Goal: Task Accomplishment & Management: Complete application form

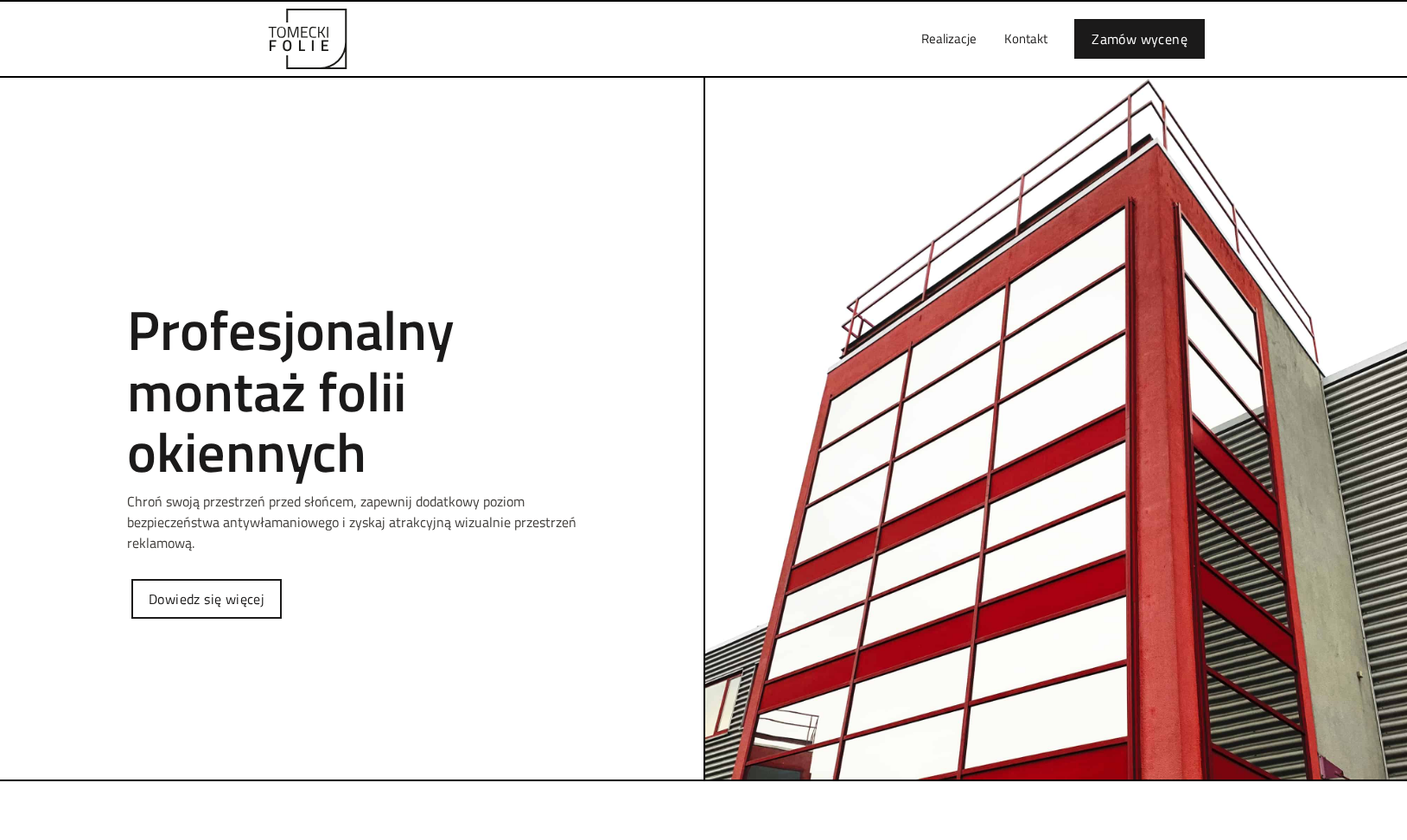
click at [383, 401] on h2 "Profesjonalny montaż folii okiennych" at bounding box center [352, 390] width 450 height 182
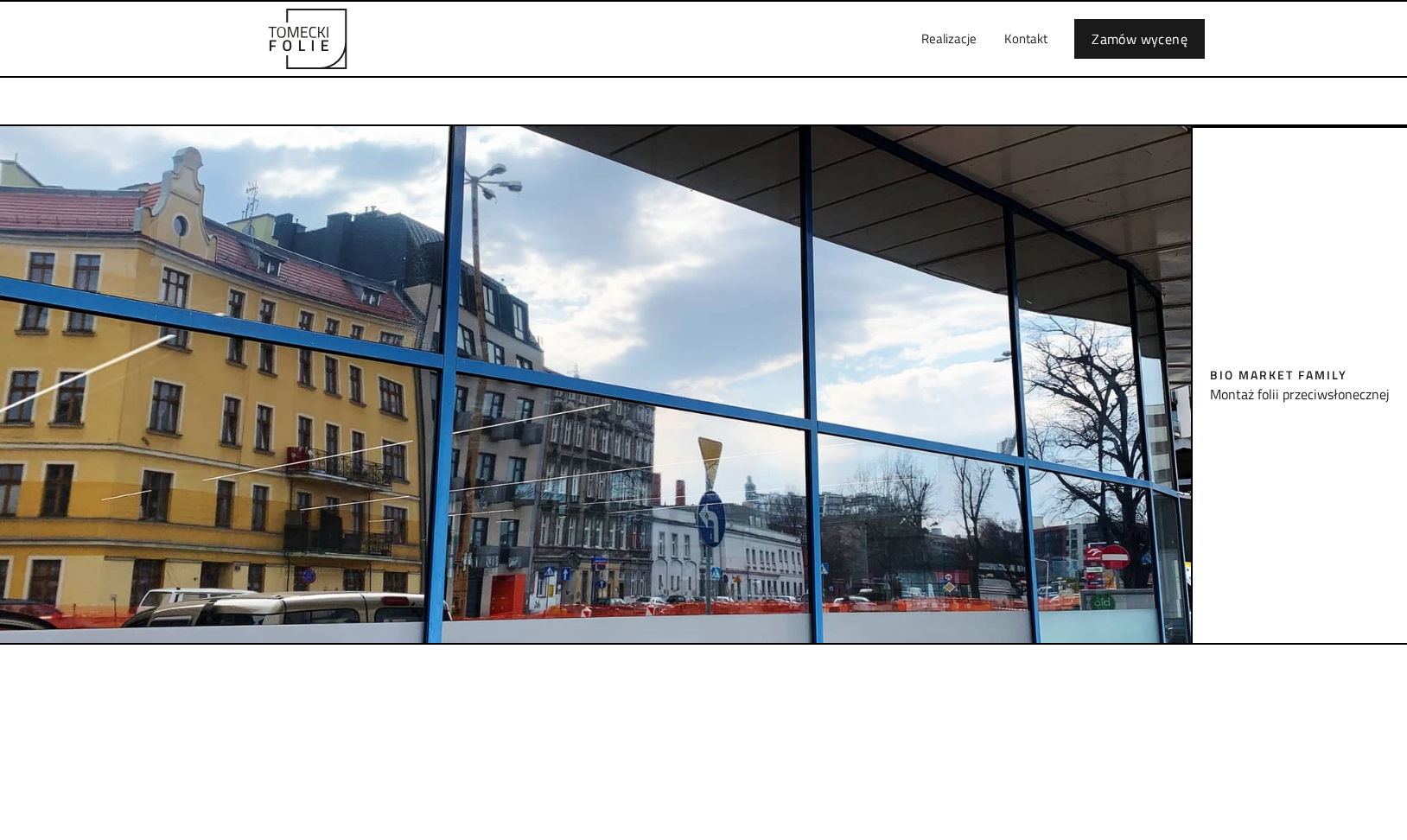
scroll to position [1554, 0]
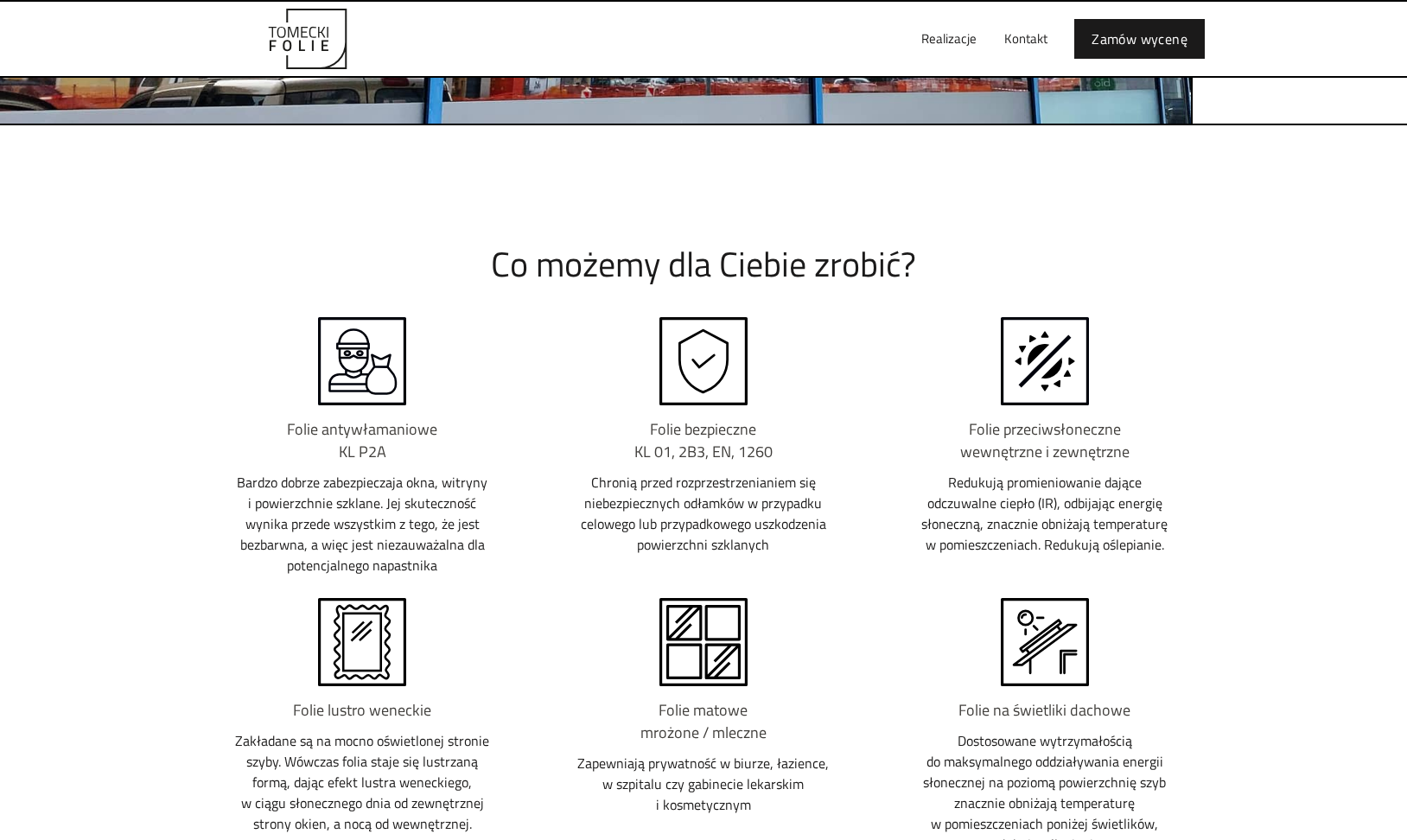
click at [191, 471] on div "Stosowane materiały Co możemy dla Ciebie zrobić? Folie antywłamaniowe KL P2A Ba…" at bounding box center [704, 656] width 1037 height 889
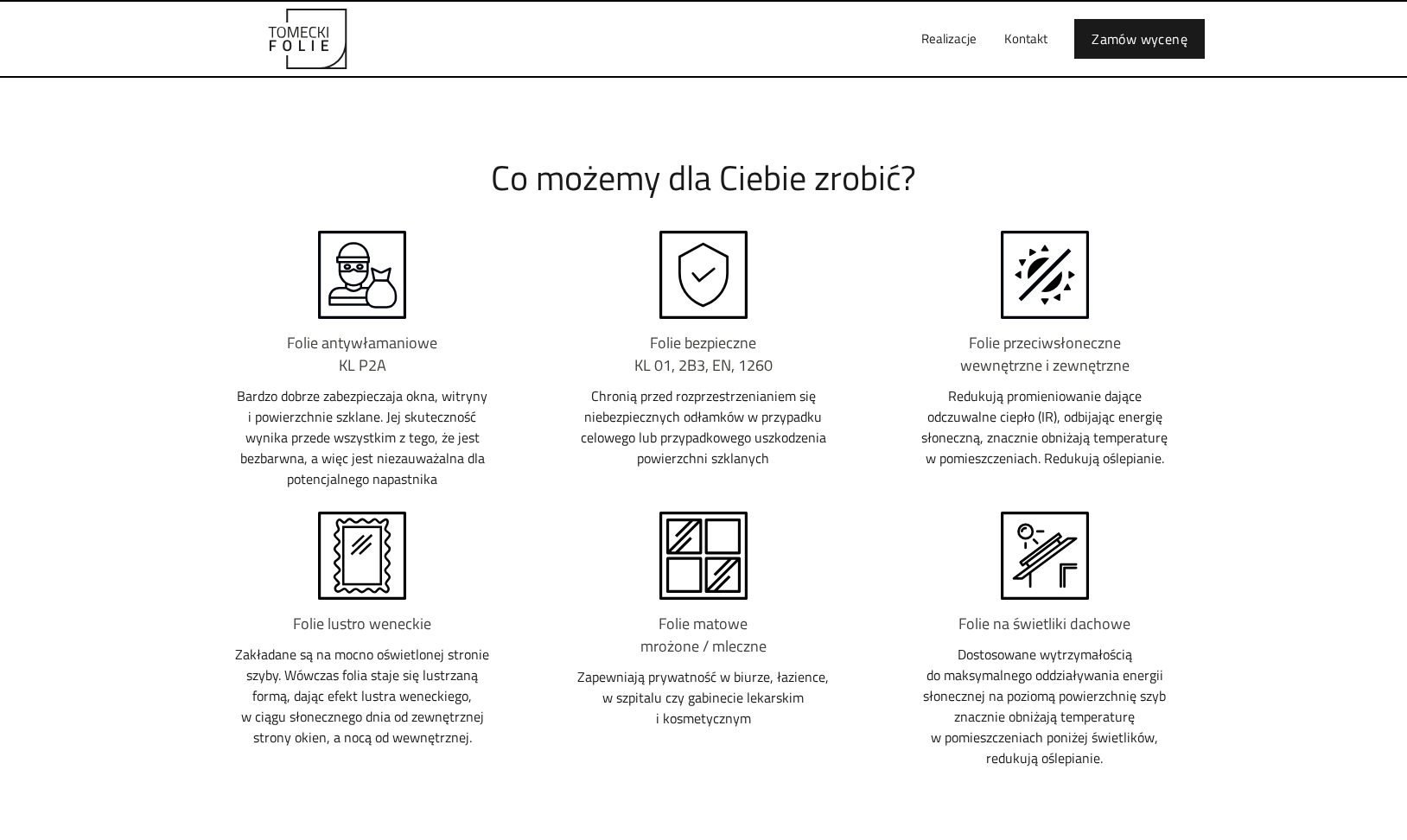
scroll to position [1652, 0]
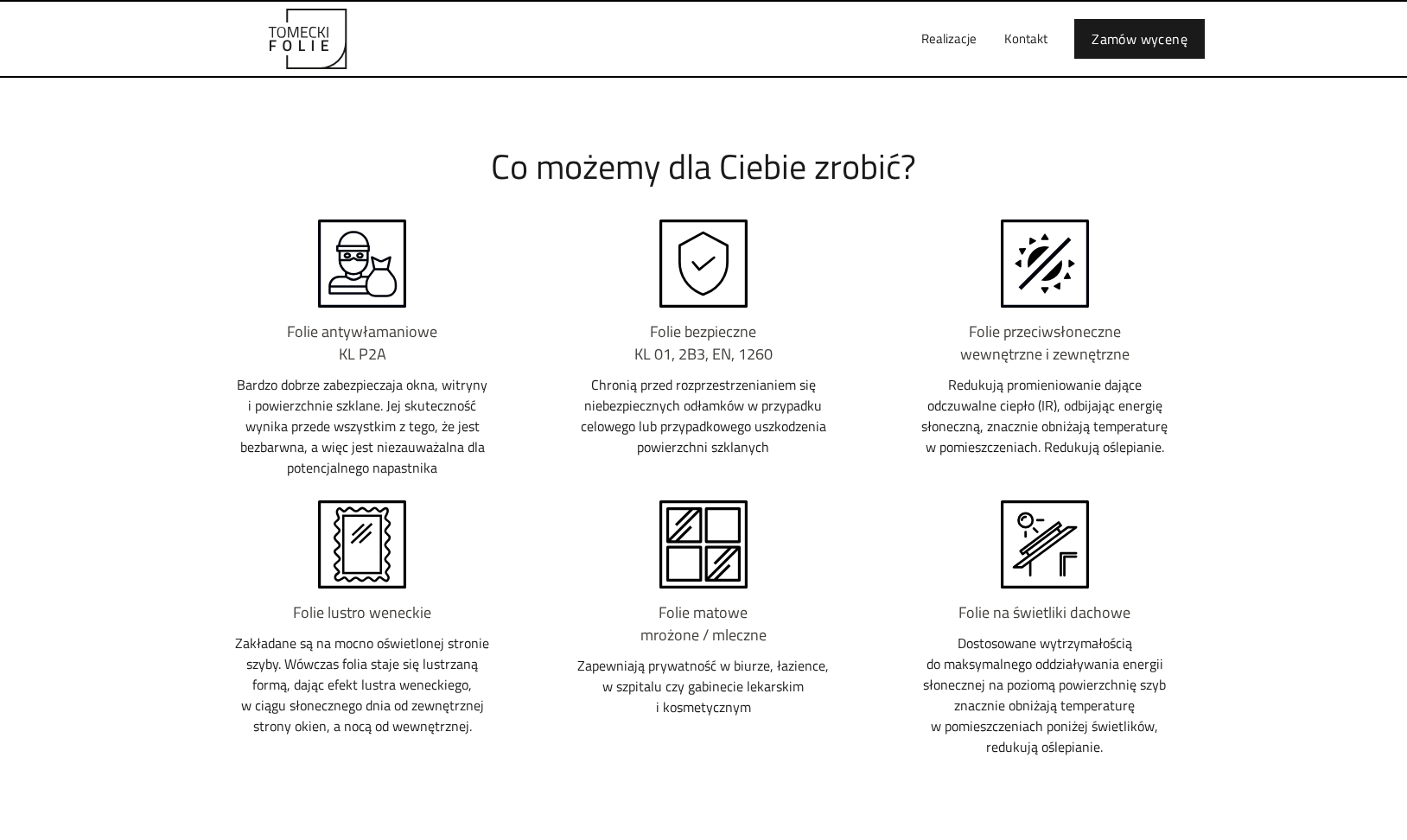
click at [191, 471] on div "Stosowane materiały Co możemy dla Ciebie zrobić? Folie antywłamaniowe KL P2A Ba…" at bounding box center [704, 558] width 1037 height 889
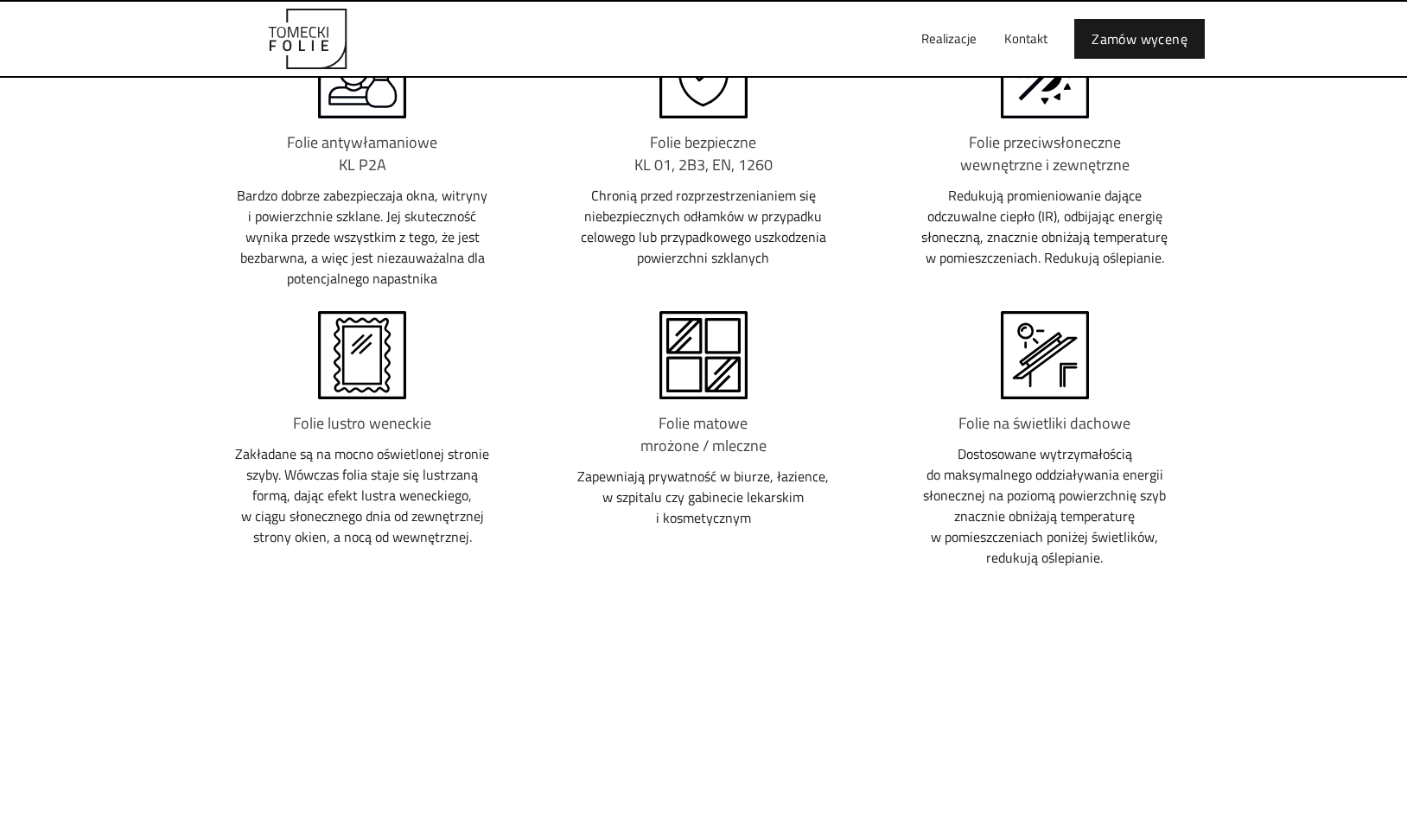
scroll to position [2097, 0]
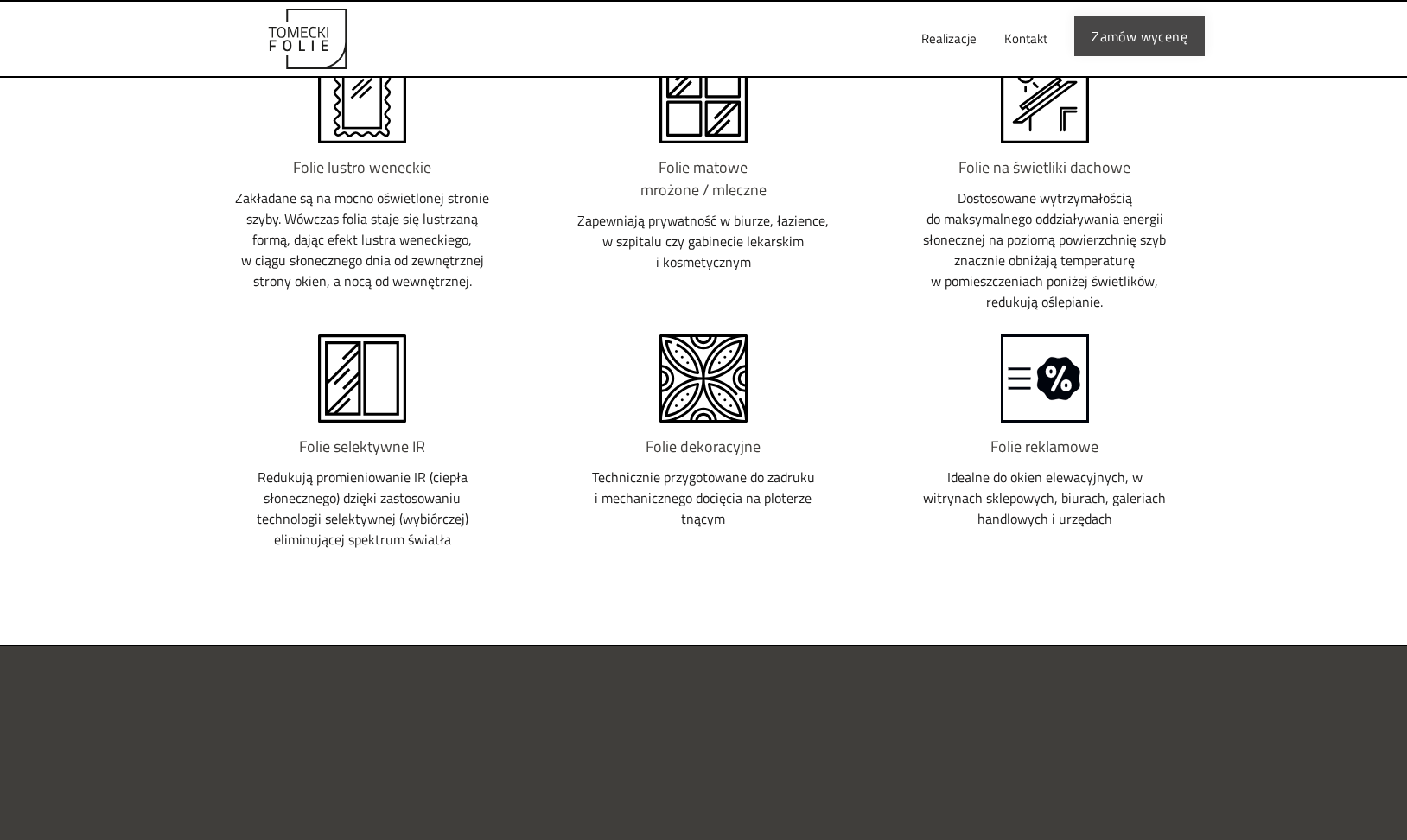
click at [1148, 44] on link "Zamów wycenę" at bounding box center [1140, 36] width 131 height 40
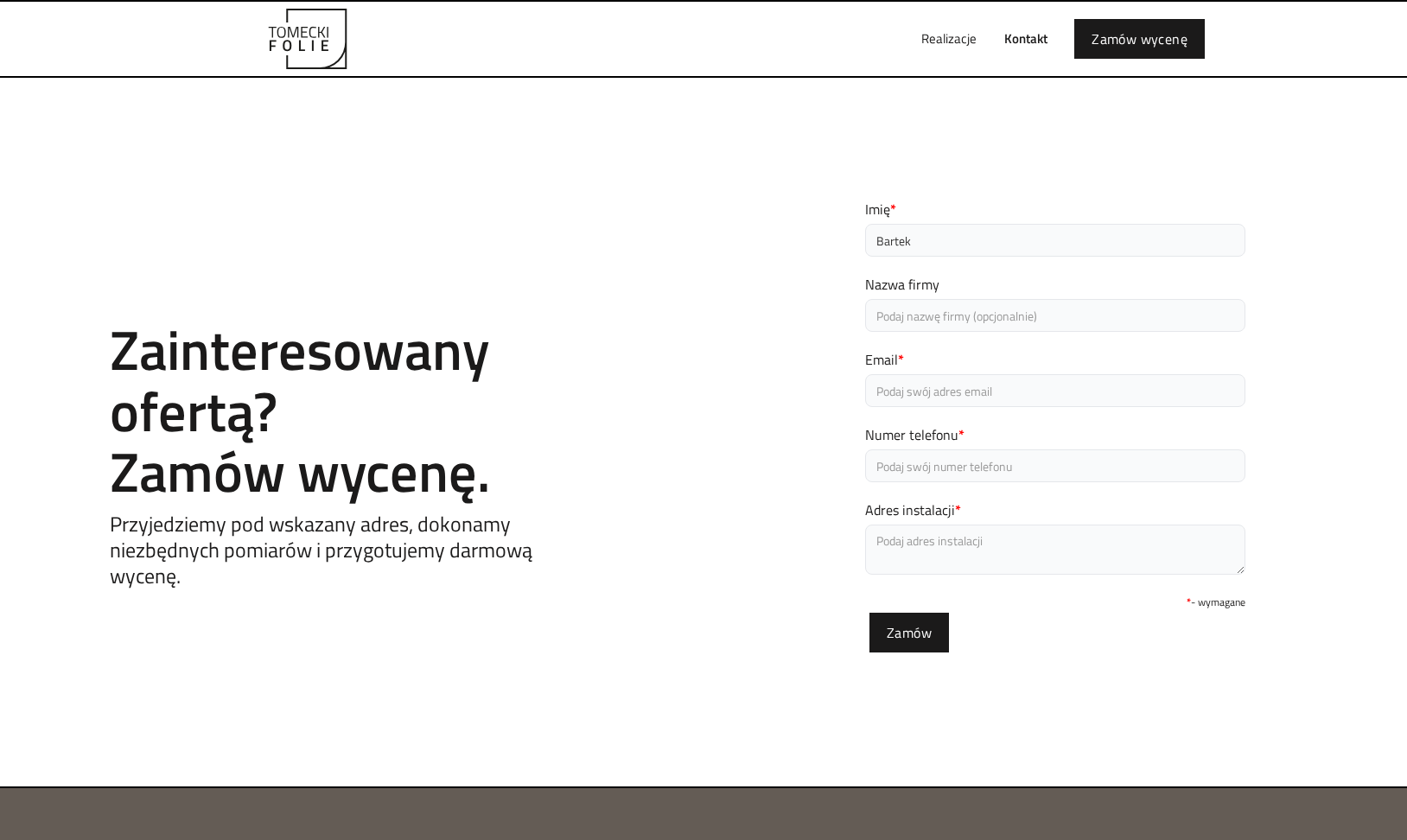
type input "Bartek"
type input "bartosz.pielaszek@gmail.com"
type input "519822433"
click at [926, 534] on textarea "Adres instalacji *" at bounding box center [1054, 549] width 380 height 50
type textarea "Wojciecha Kilara 82"
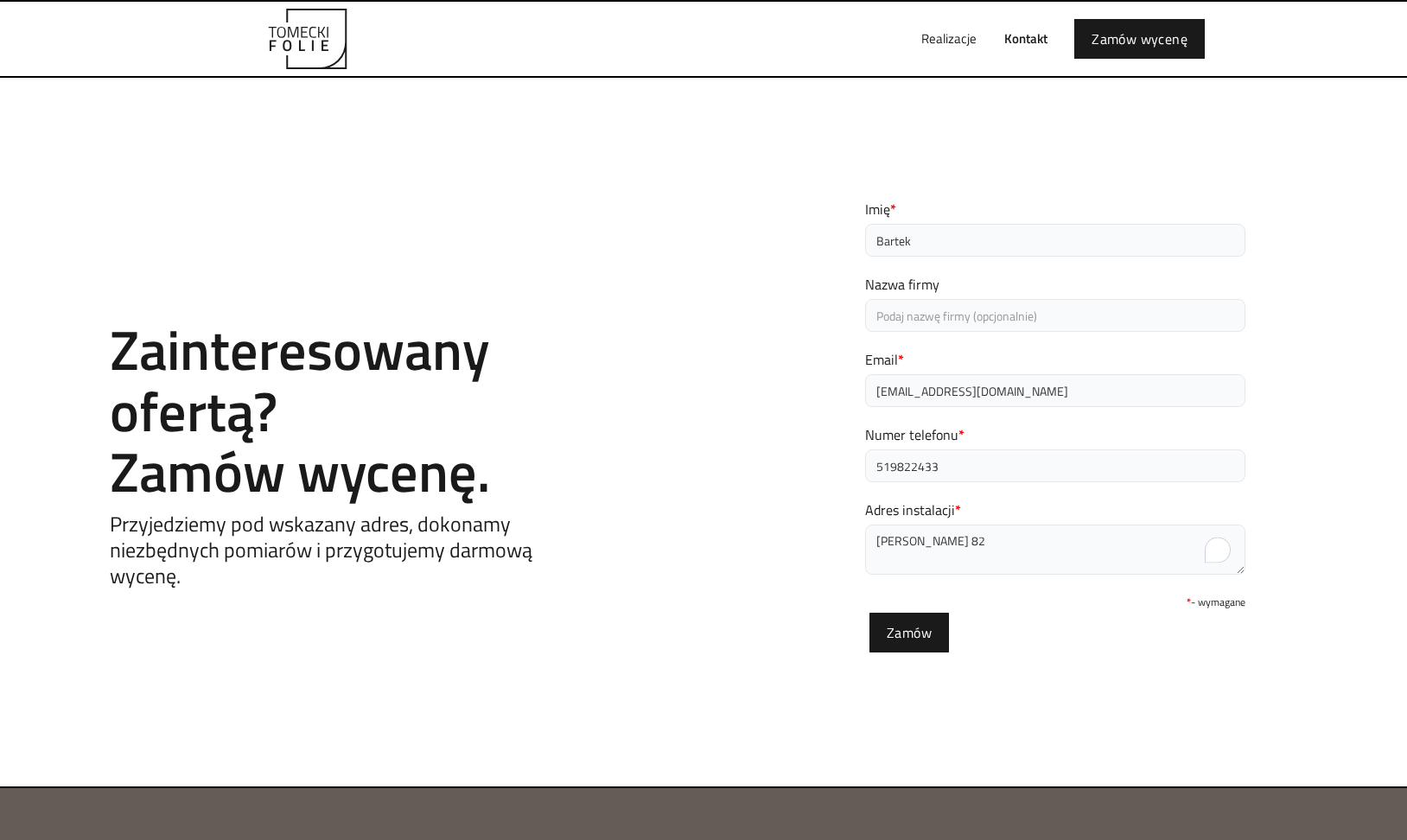
click at [723, 600] on div "Contact Zainteresowany ofertą? Zamów wycenę. Przyjedziemy pod wskazany adres, d…" at bounding box center [704, 431] width 1407 height 536
click at [925, 640] on input "Zamów" at bounding box center [909, 630] width 80 height 40
type input "Proszę czekać..."
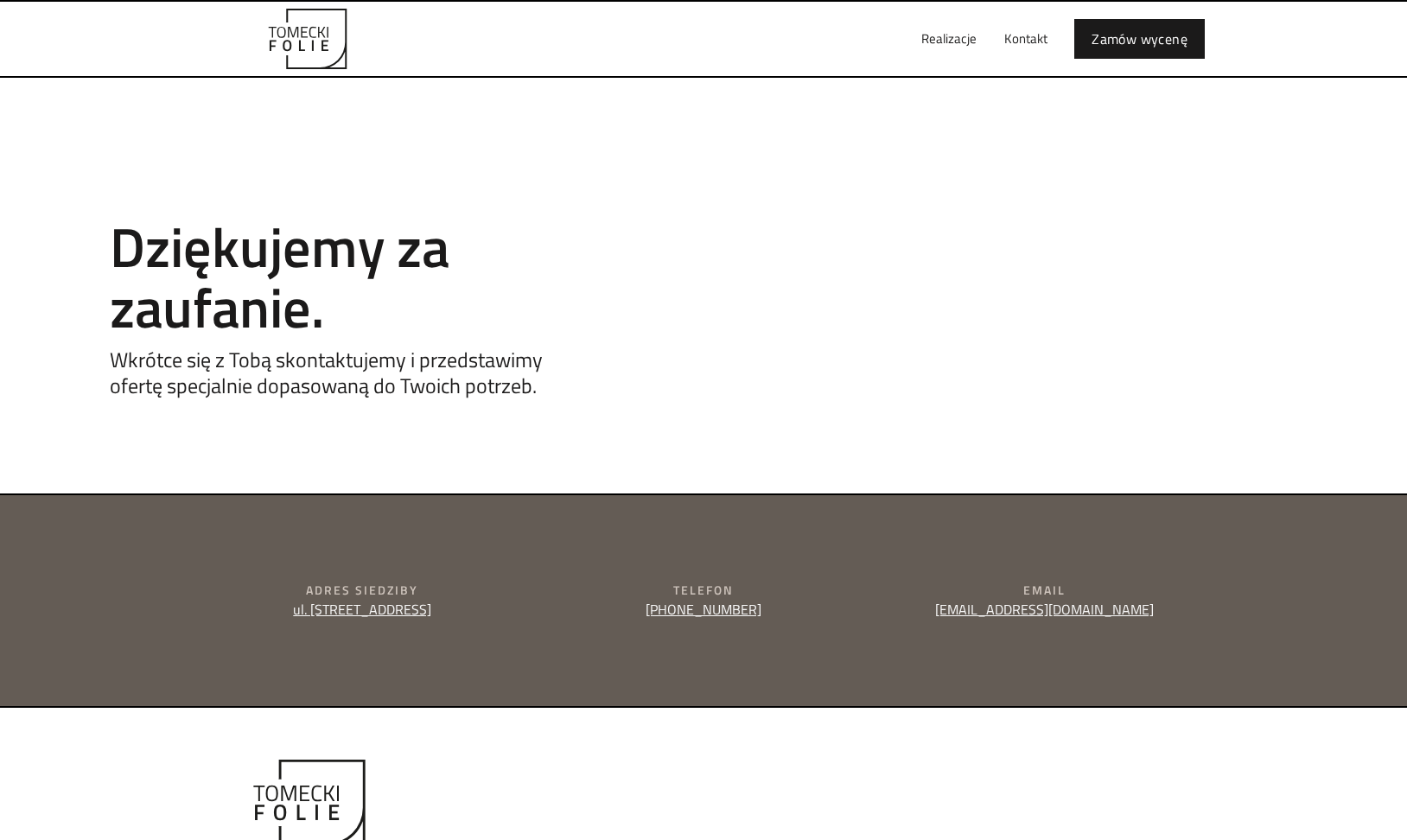
click at [509, 403] on div "Contact Dziękujemy za zaufanie. Wkrótce się z Tobą skontaktujemy i przedstawimy…" at bounding box center [352, 285] width 519 height 243
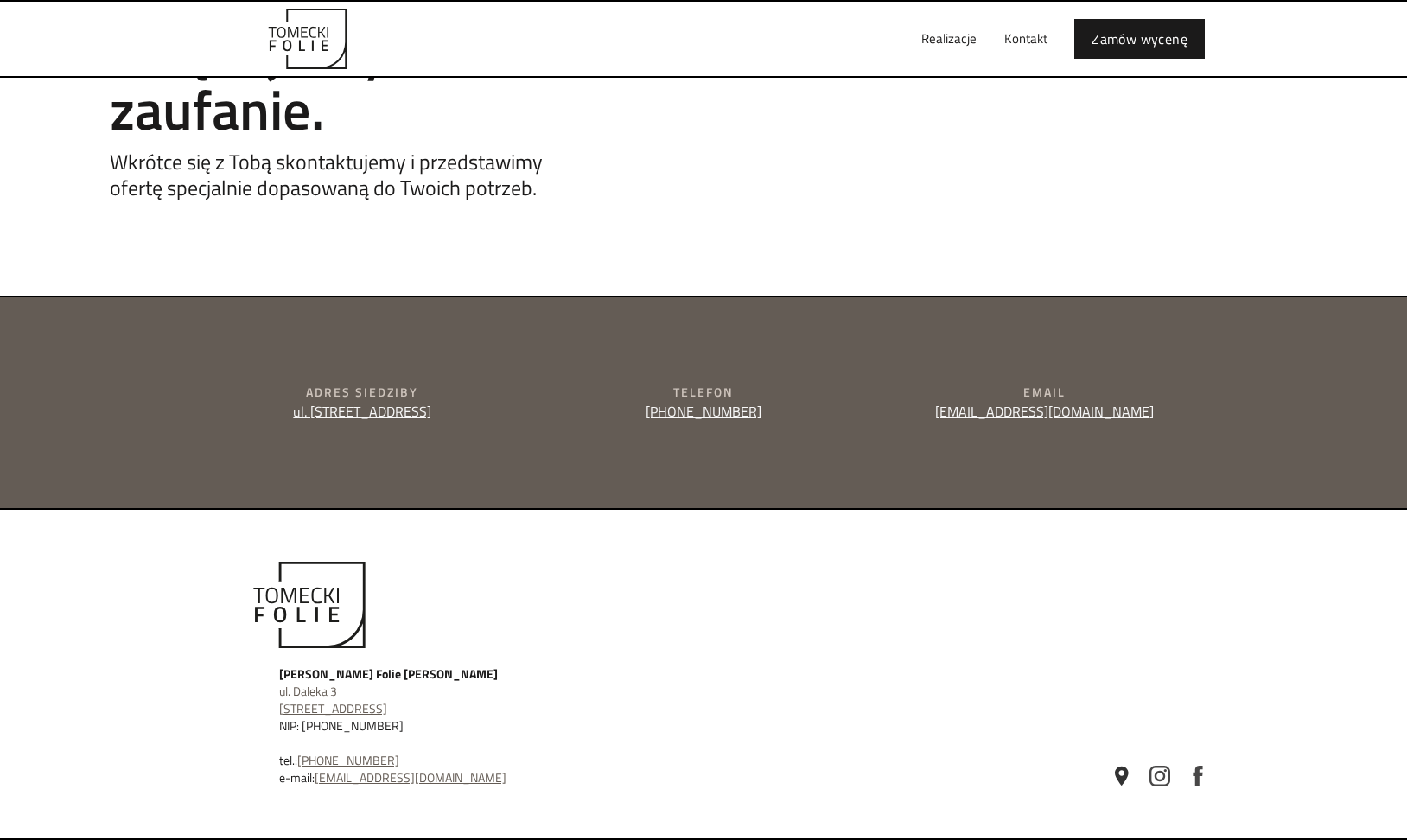
click at [514, 545] on div "Tomecki Folie Tomasz Sobieraj ul. Daleka 3 52-224 Wrocław NIP: 894-187-78-34 te…" at bounding box center [704, 674] width 1407 height 330
click at [318, 415] on link "ul. Daleka 3, 52-224 Wrocław" at bounding box center [362, 410] width 139 height 21
